Goal: Task Accomplishment & Management: Use online tool/utility

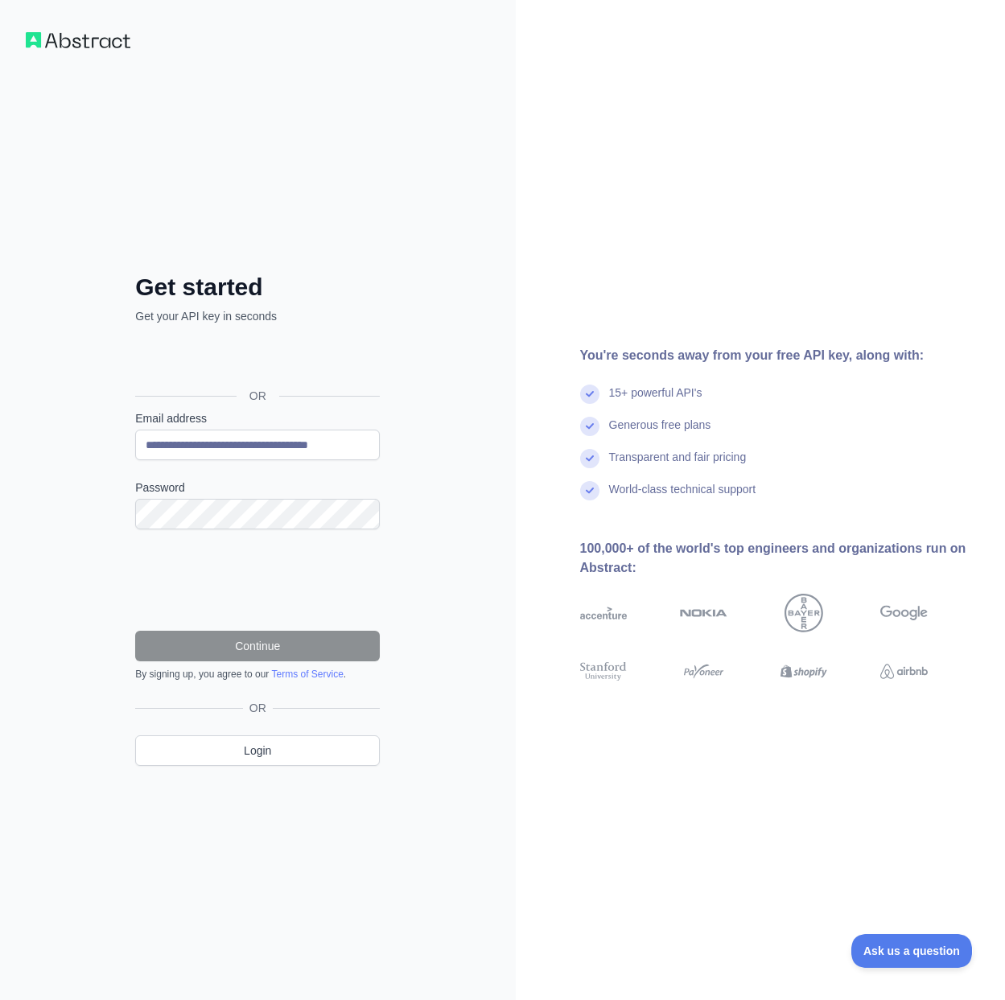
click at [322, 676] on link "Terms of Service" at bounding box center [307, 674] width 72 height 11
click at [293, 655] on button "Continue" at bounding box center [257, 646] width 245 height 31
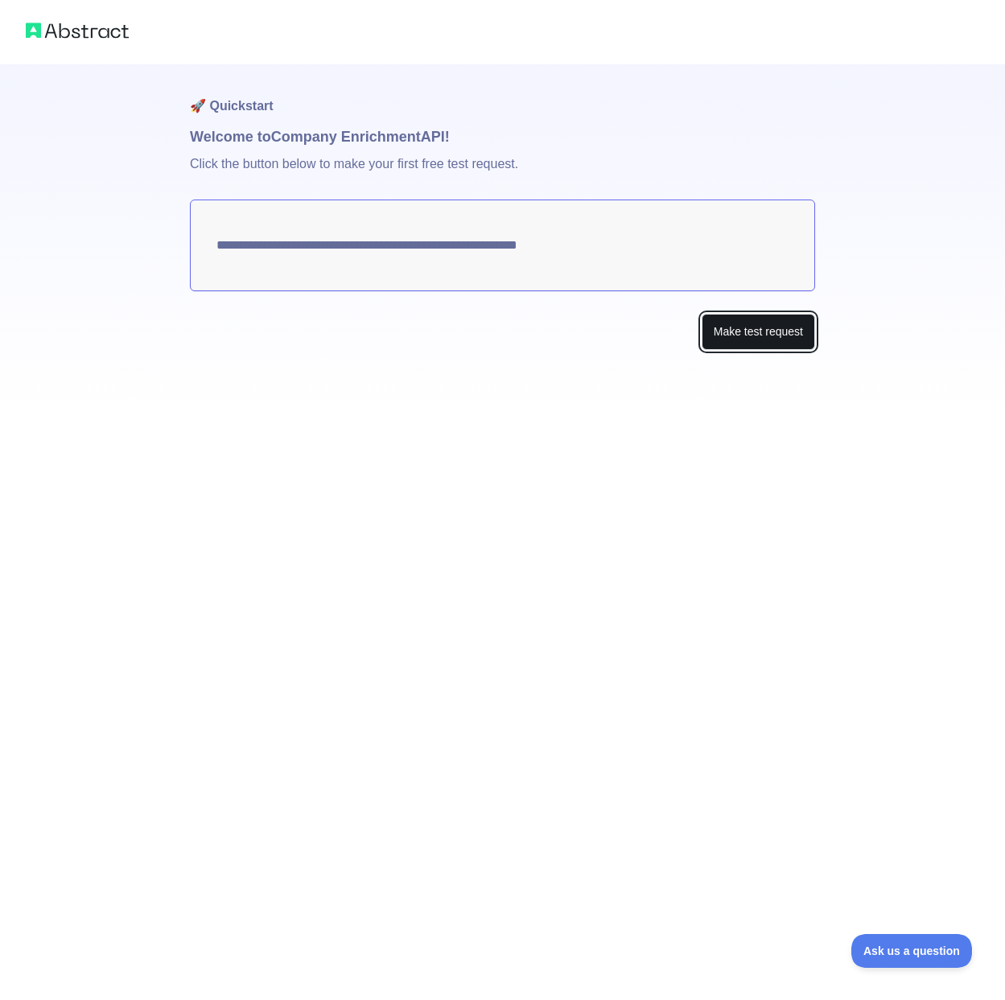
click at [729, 344] on button "Make test request" at bounding box center [758, 332] width 113 height 36
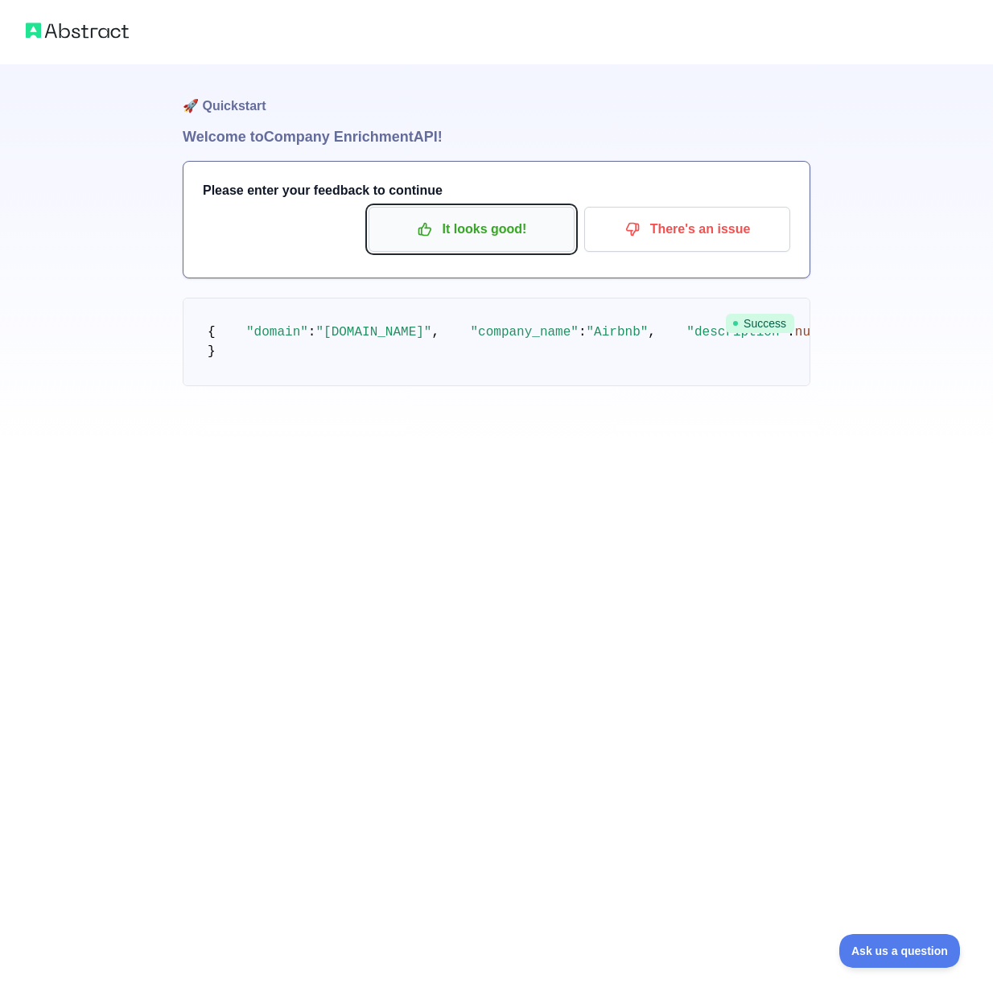
click at [507, 225] on p "It looks good!" at bounding box center [472, 229] width 182 height 27
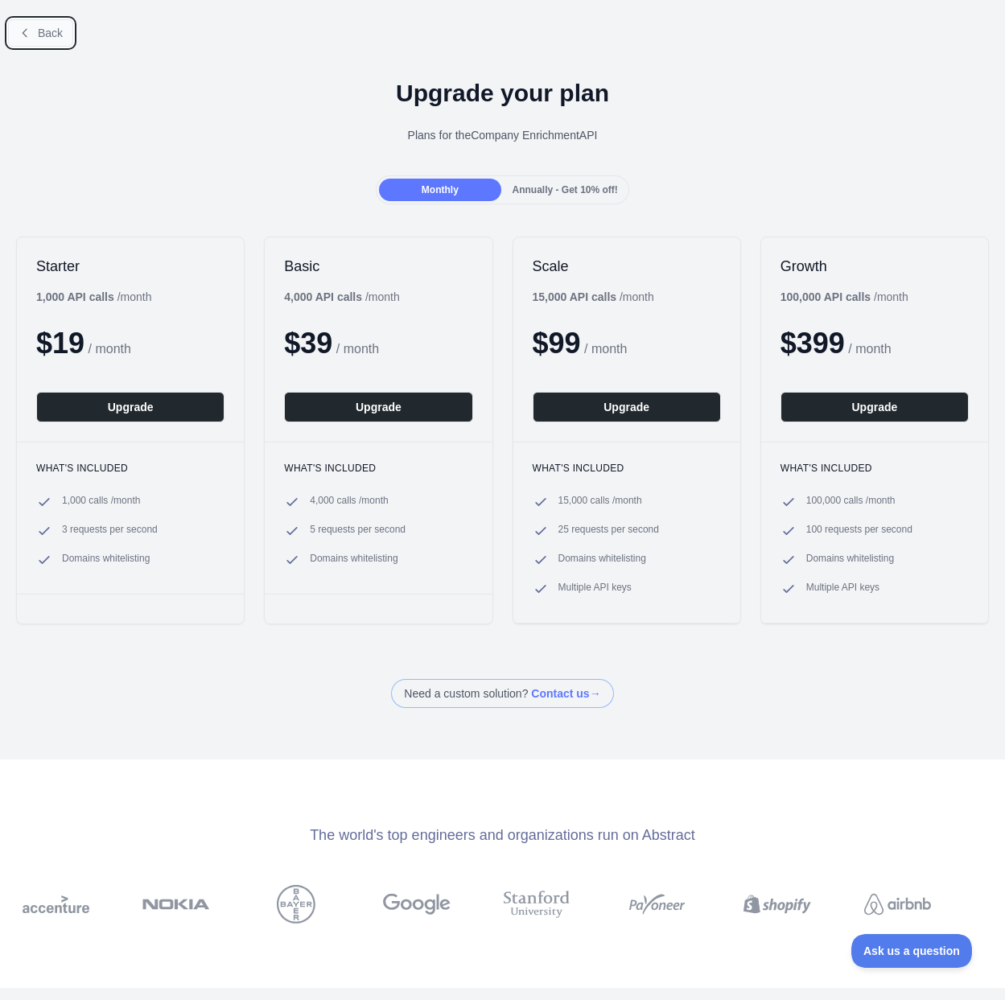
click at [41, 32] on span "Back" at bounding box center [50, 33] width 25 height 13
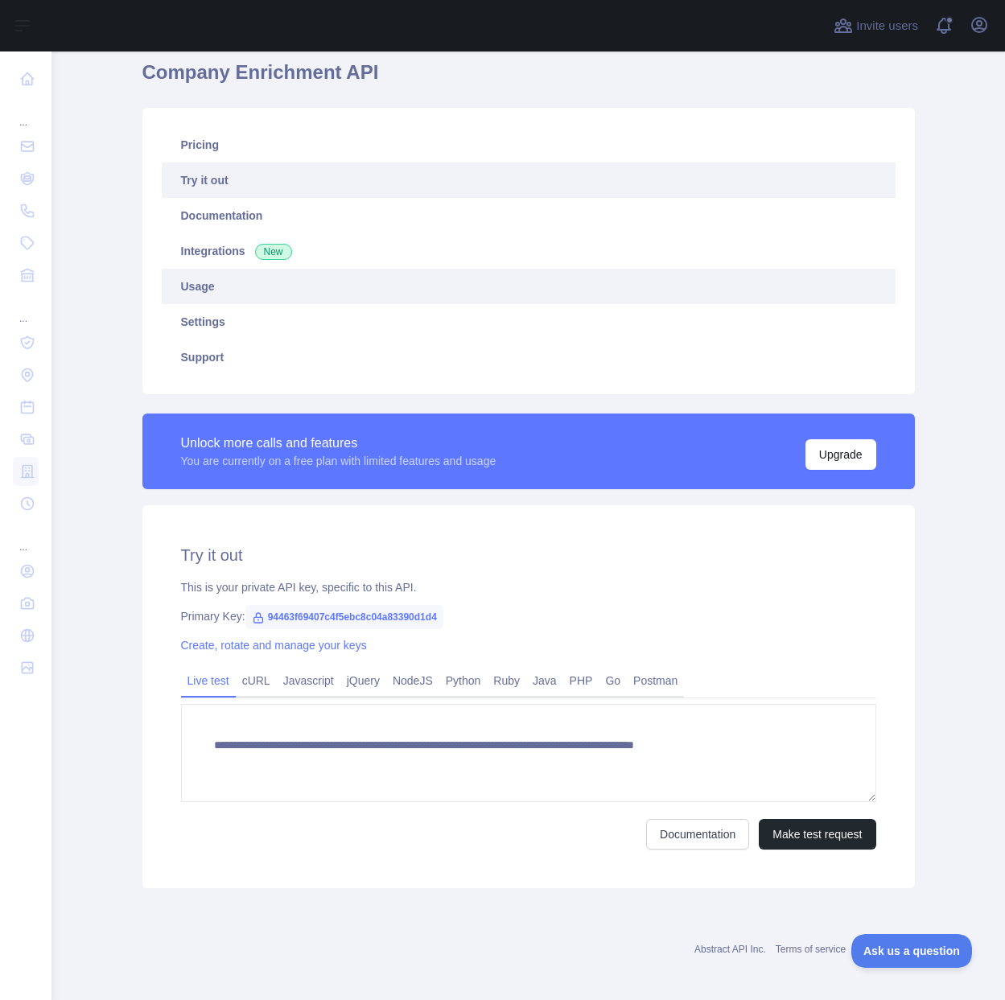
scroll to position [70, 0]
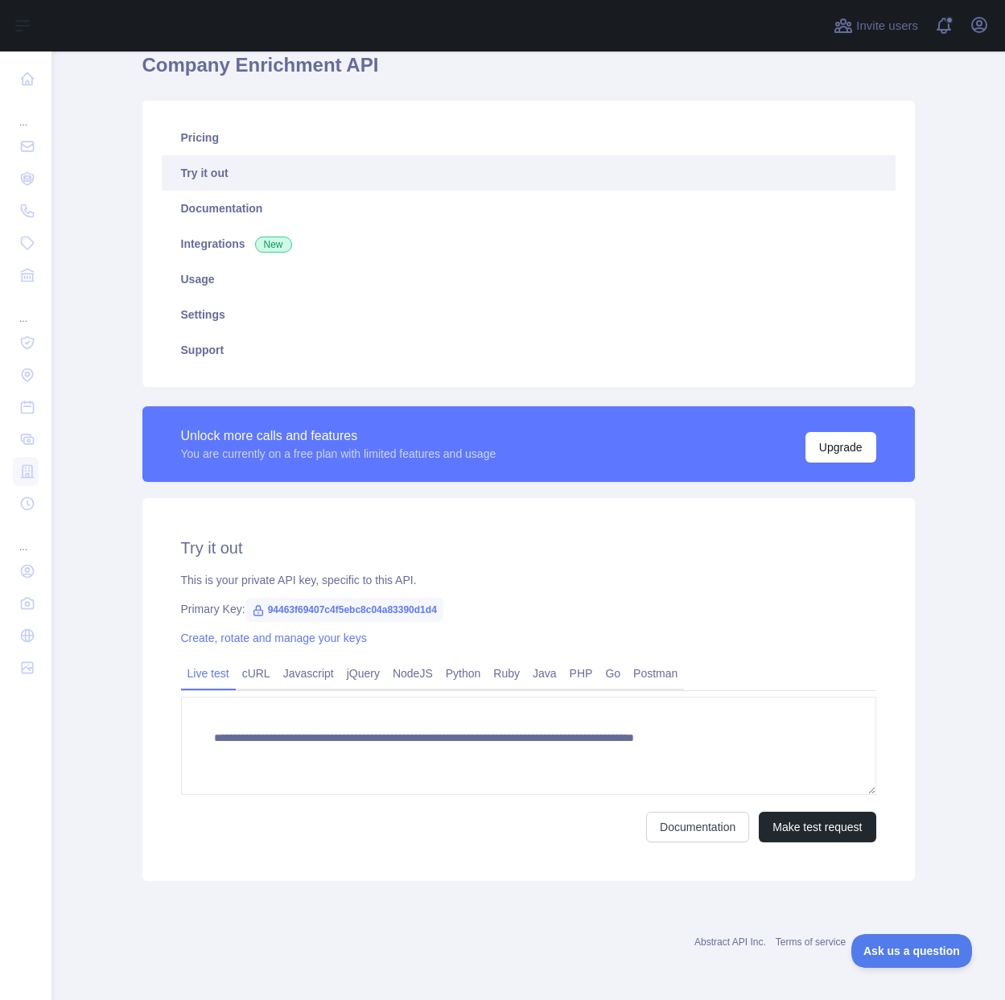
click at [407, 606] on span "94463f69407c4f5ebc8c04a83390d1d4" at bounding box center [344, 610] width 198 height 24
copy span "94463f69407c4f5ebc8c04a83390d1d4"
click at [868, 550] on h2 "Try it out" at bounding box center [528, 548] width 695 height 23
